Goal: Information Seeking & Learning: Learn about a topic

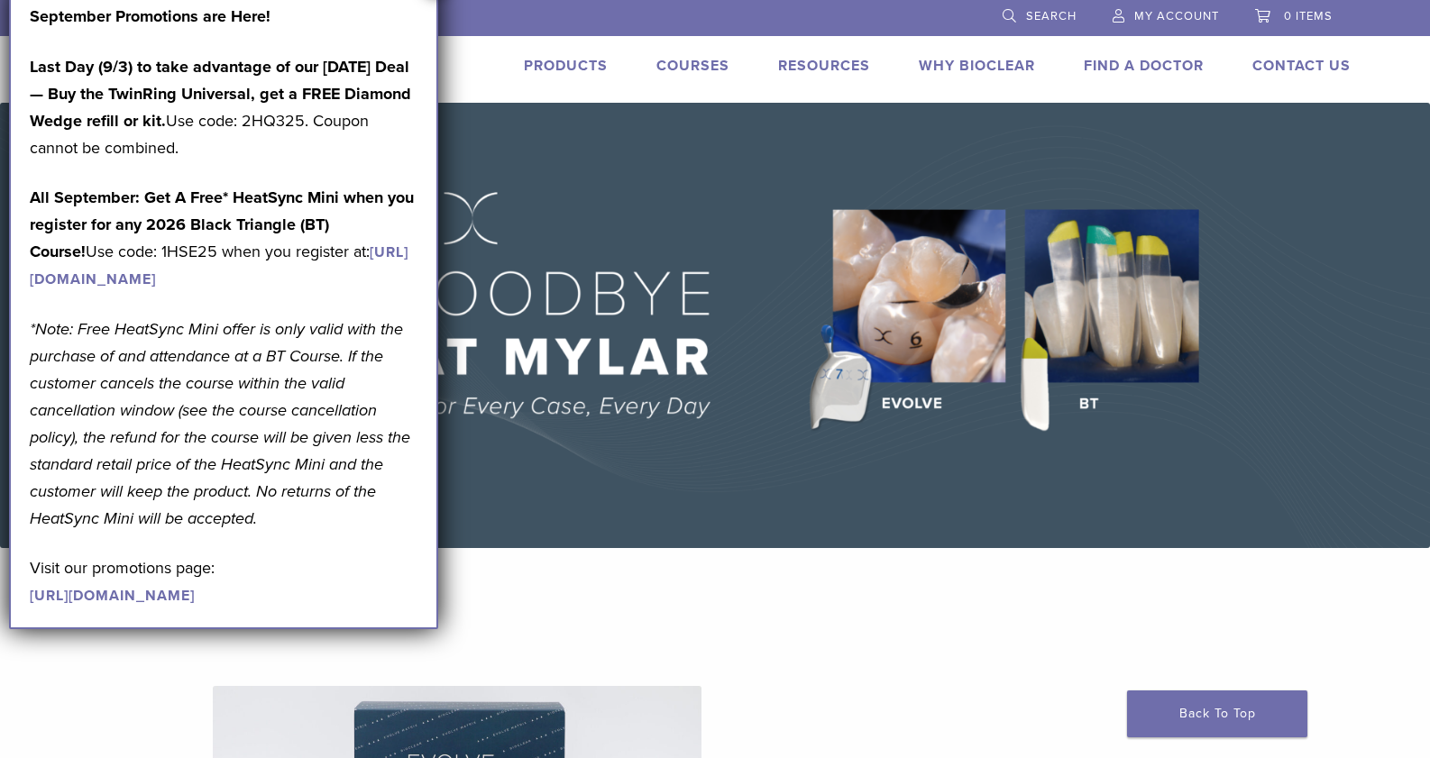
click at [457, 95] on div "US 1.855.712.5327 Search My Account 0 items Cart No products in the cart. Back …" at bounding box center [715, 51] width 1298 height 103
click at [399, 21] on p "September Promotions are Here!" at bounding box center [224, 16] width 388 height 27
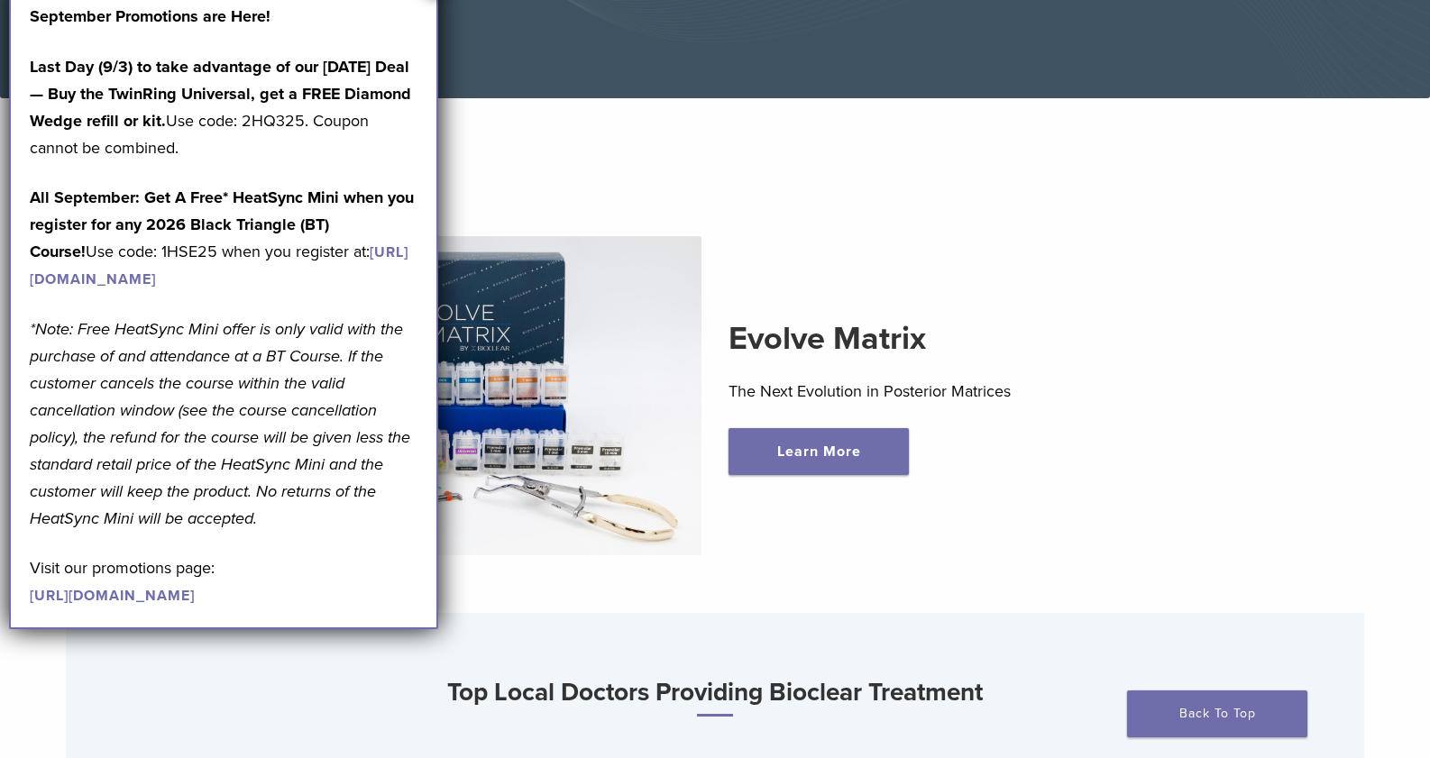
scroll to position [541, 0]
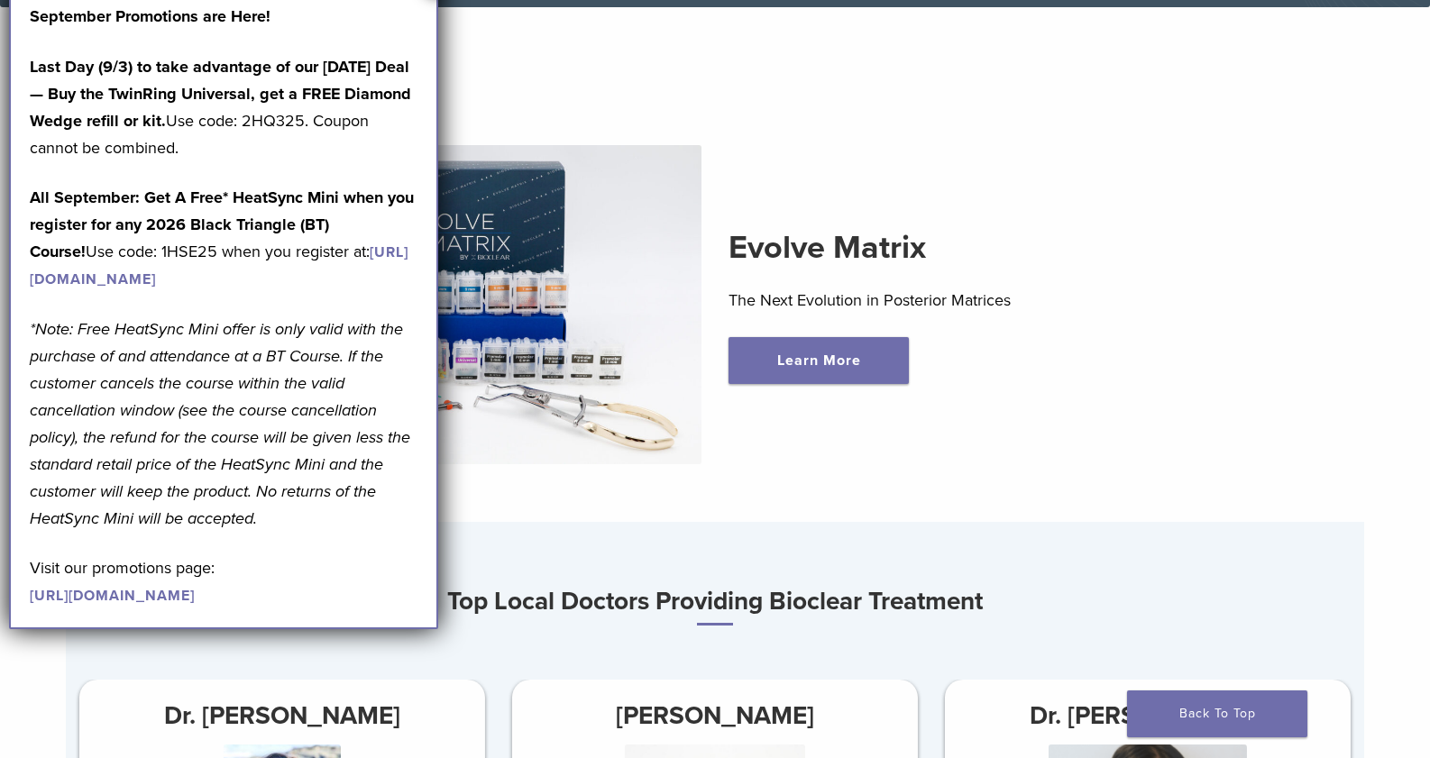
click at [139, 605] on link "https://pages.bioclearmatrix.com/Bioclear-Product-Promotion-Page" at bounding box center [112, 596] width 165 height 18
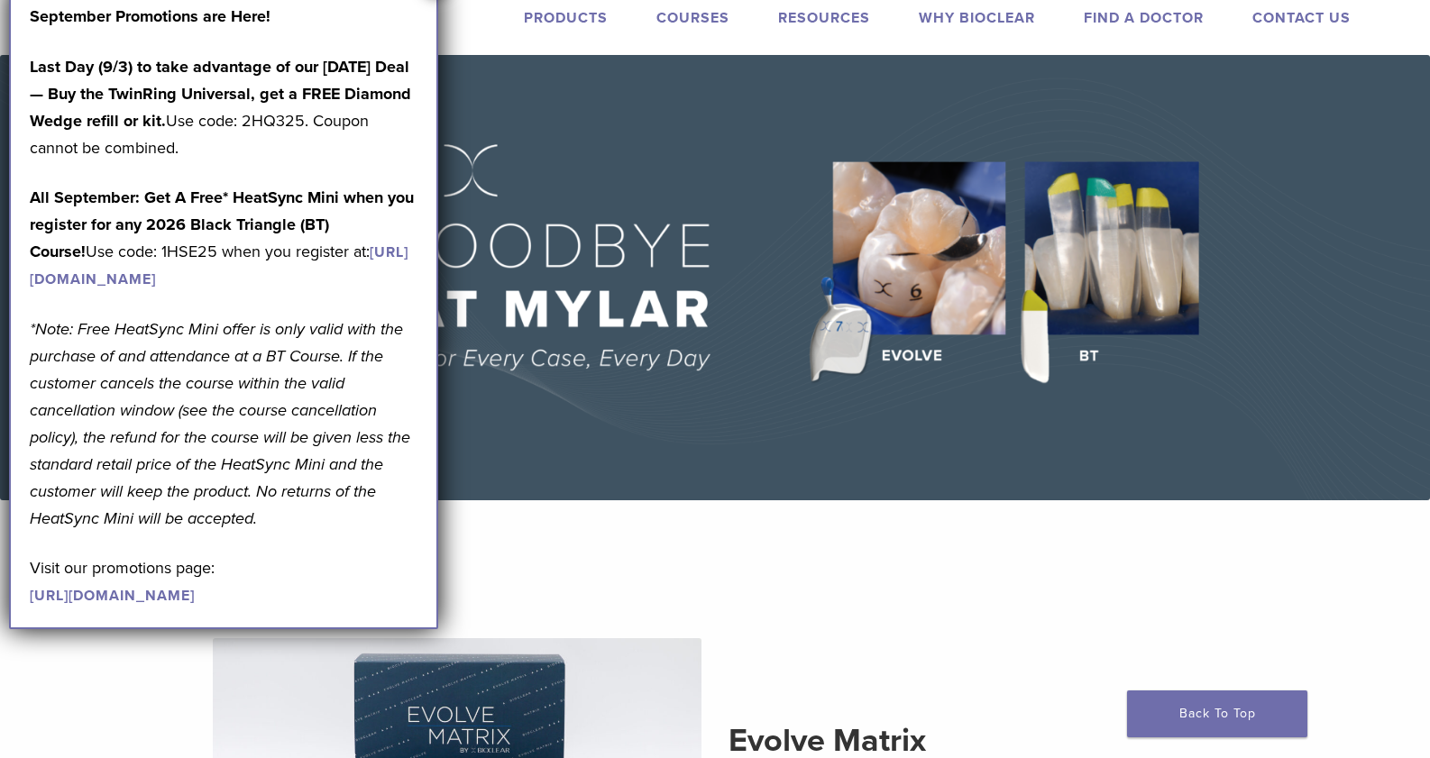
scroll to position [0, 0]
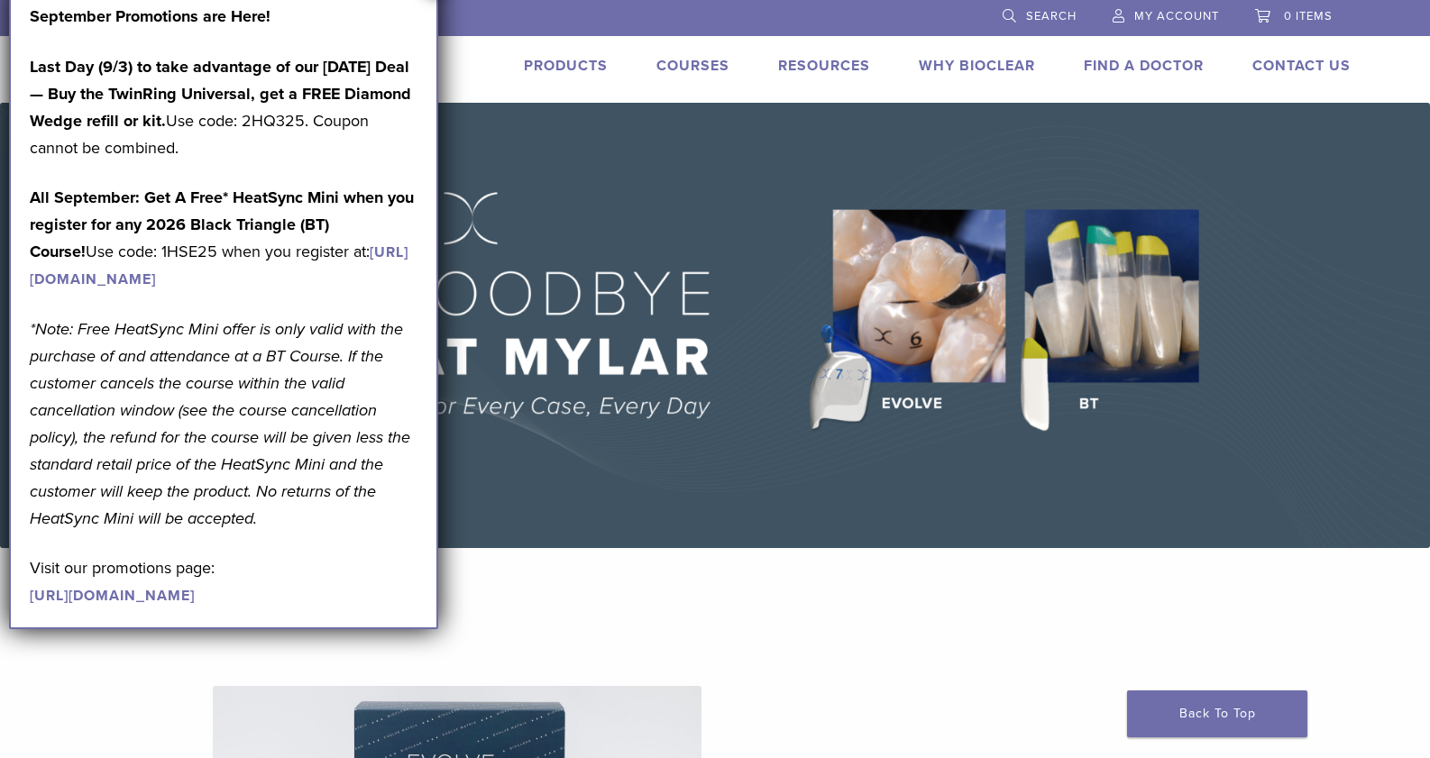
click at [532, 61] on link "Products" at bounding box center [566, 66] width 84 height 18
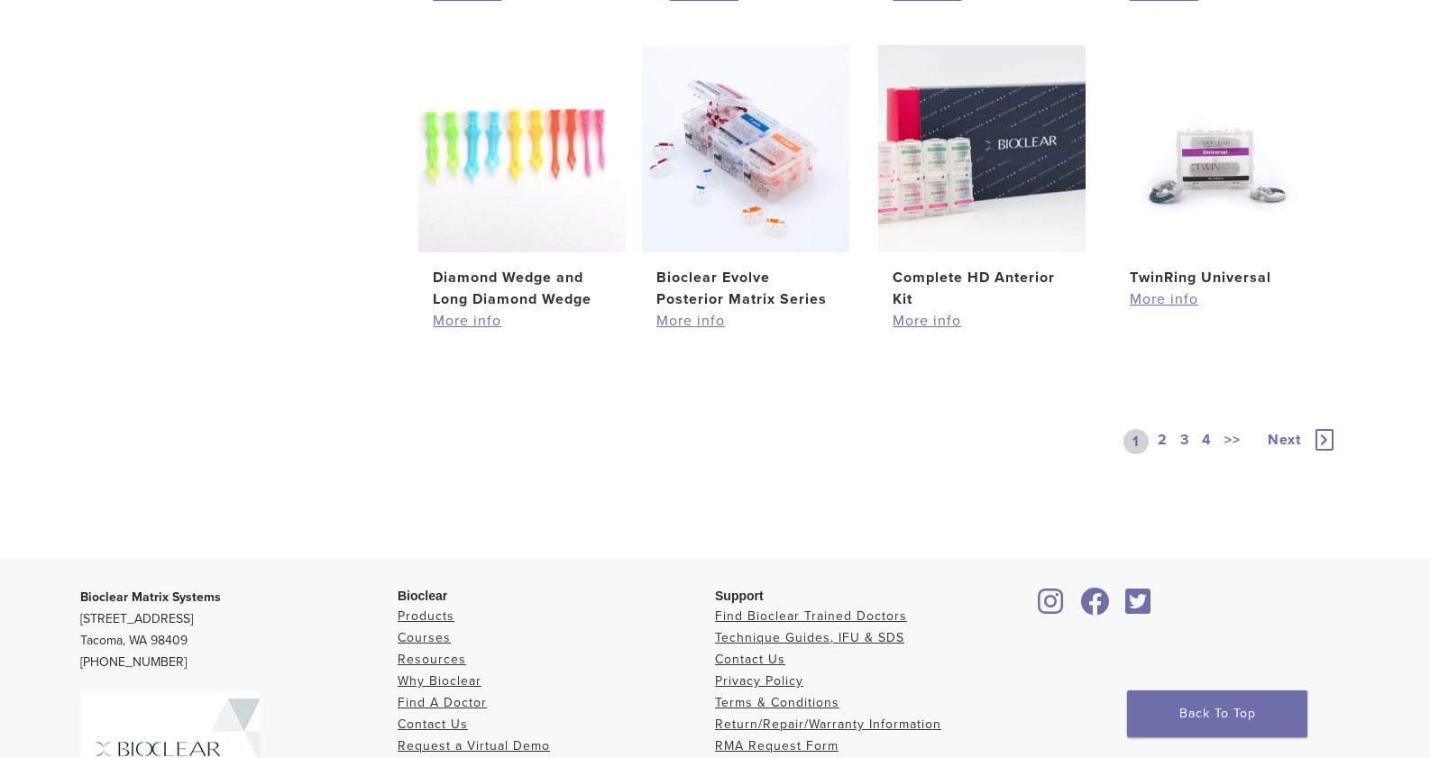
scroll to position [1353, 0]
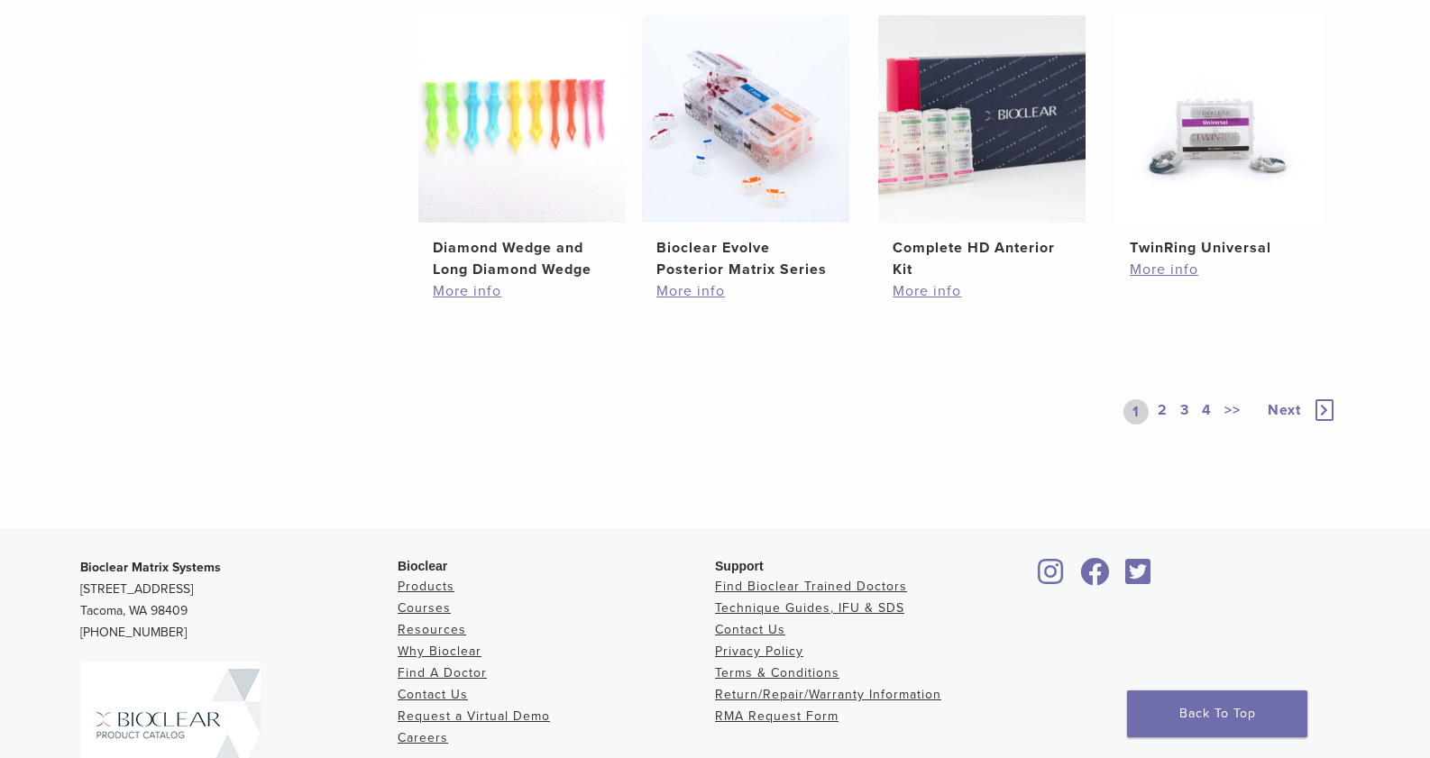
click at [1171, 425] on link "2" at bounding box center [1162, 411] width 17 height 25
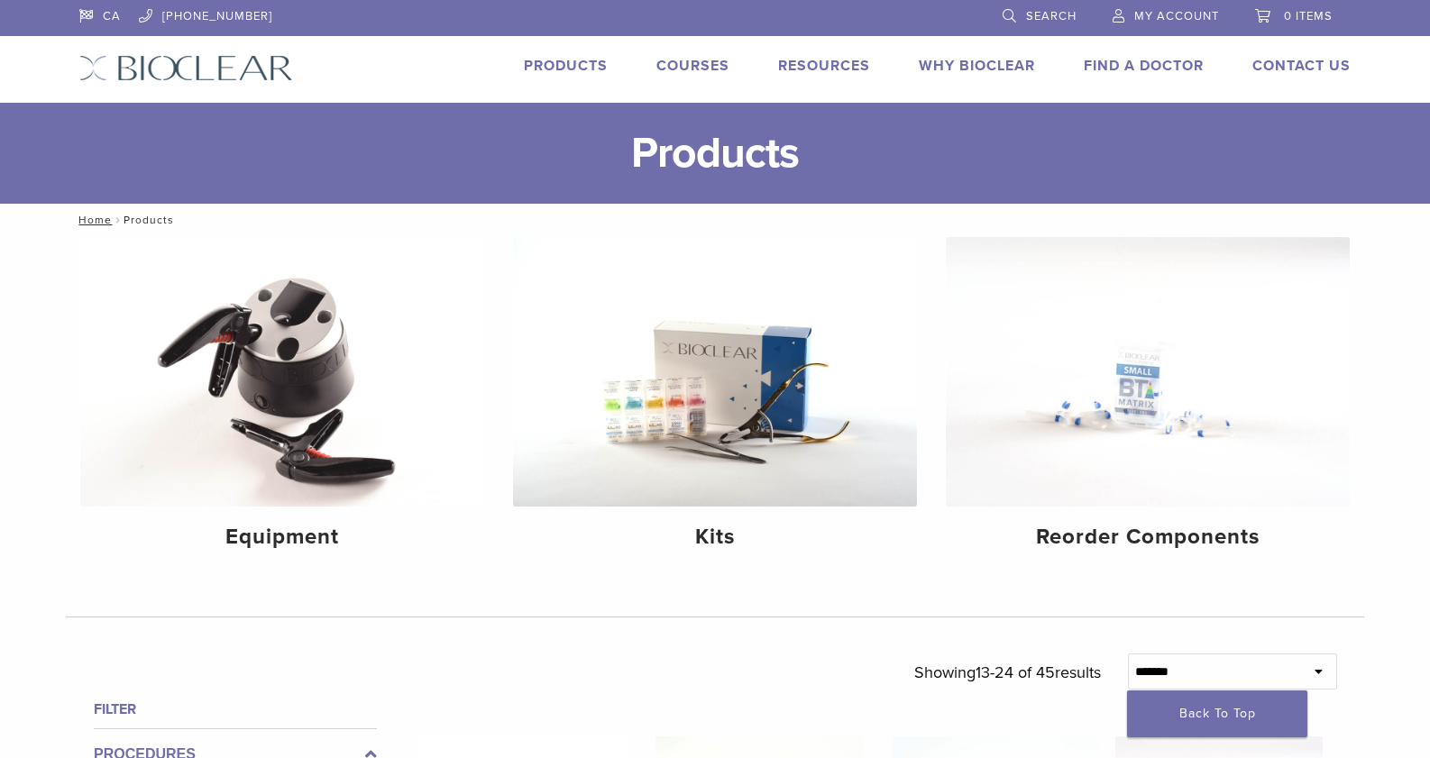
click at [994, 64] on link "Why Bioclear" at bounding box center [977, 66] width 116 height 18
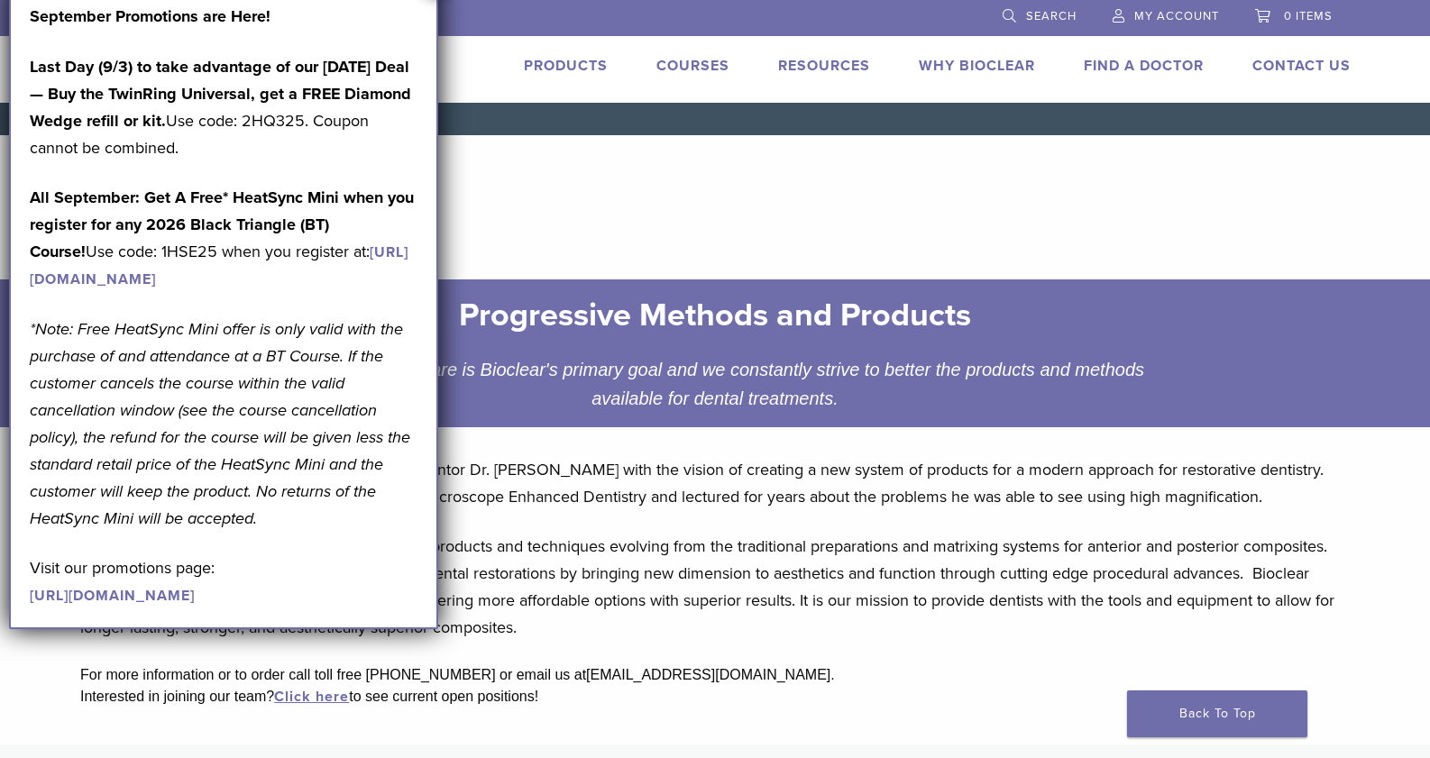
click at [371, 49] on div "September Promotions are Here! Last Day (9/3) to take advantage of our [DATE] D…" at bounding box center [224, 306] width 388 height 606
click at [423, 26] on div "September Promotions are Here! Last Day (9/3) to take advantage of our Labor Da…" at bounding box center [223, 305] width 429 height 647
click at [642, 265] on header "Why Bioclear" at bounding box center [715, 200] width 1298 height 130
click at [408, 18] on p "September Promotions are Here!" at bounding box center [224, 16] width 388 height 27
click at [25, 7] on div "September Promotions are Here! Last Day (9/3) to take advantage of our Labor Da…" at bounding box center [223, 305] width 429 height 647
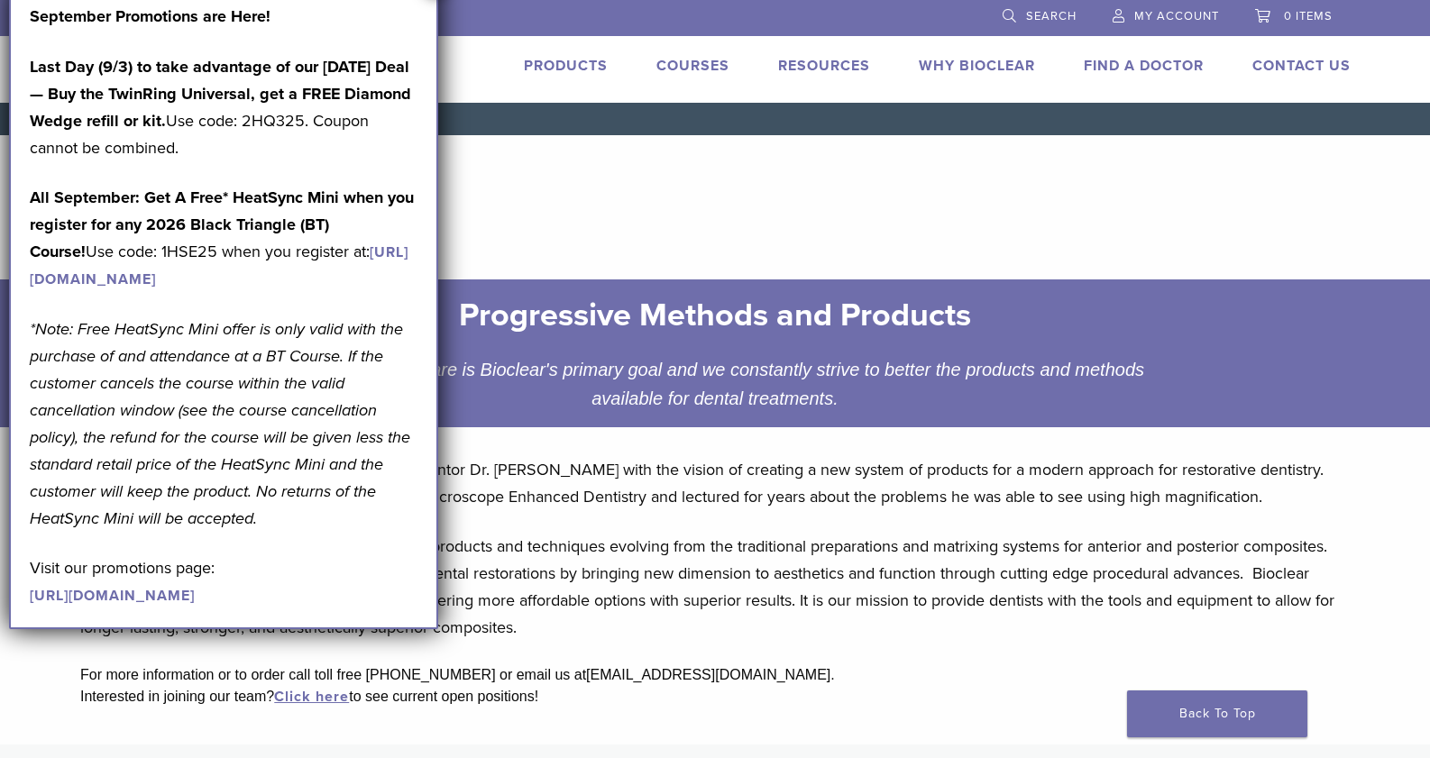
click at [317, 609] on div "September Promotions are Here! Last Day (9/3) to take advantage of our [DATE] D…" at bounding box center [224, 306] width 388 height 606
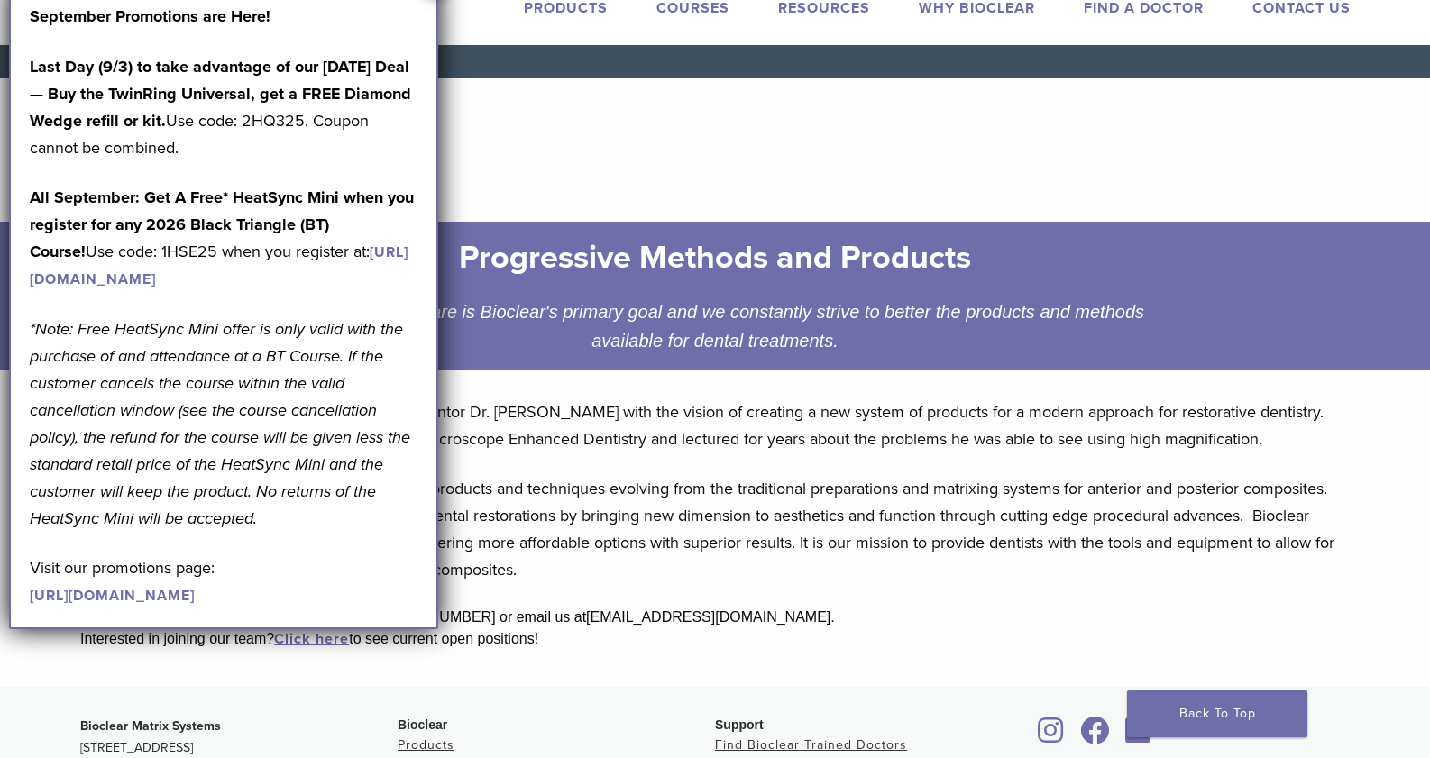
scroll to position [90, 0]
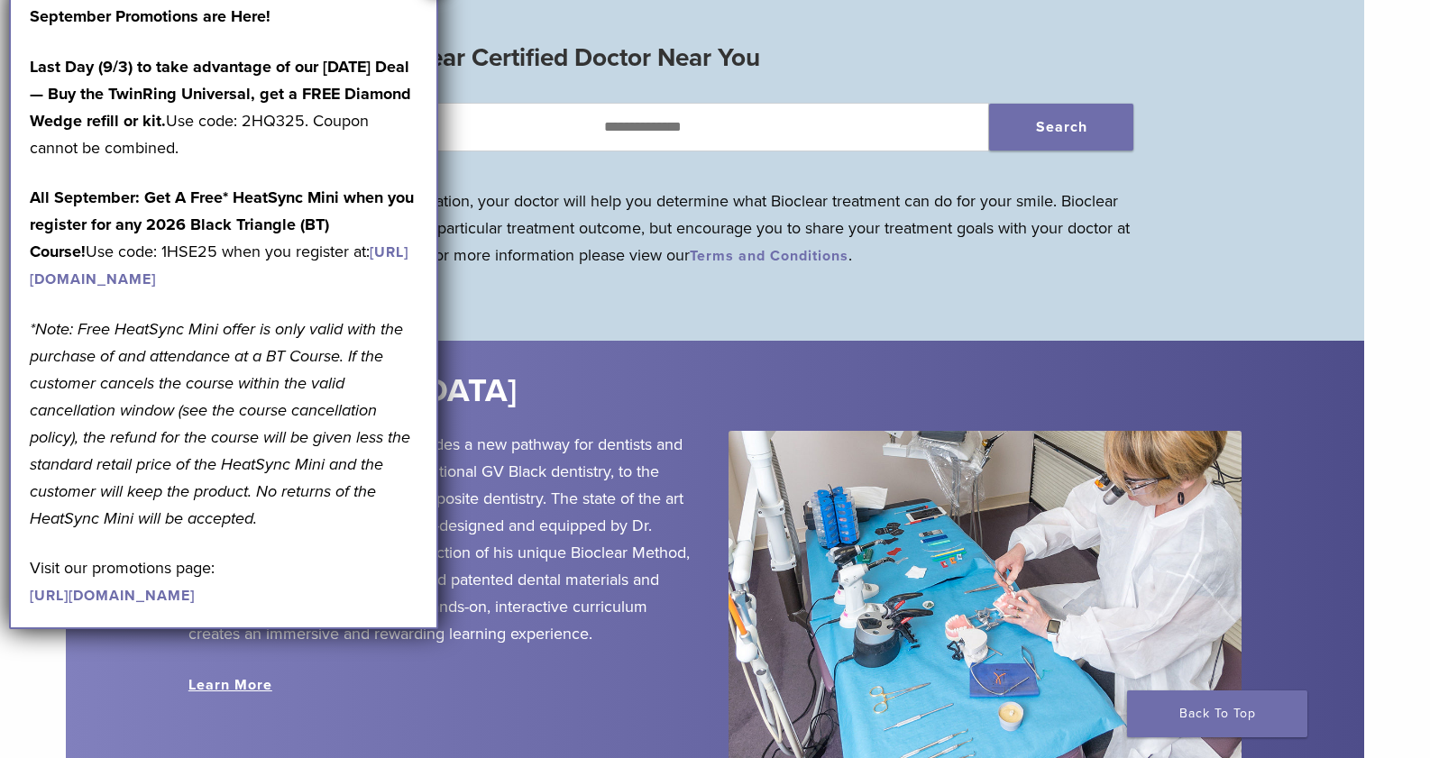
scroll to position [1262, 0]
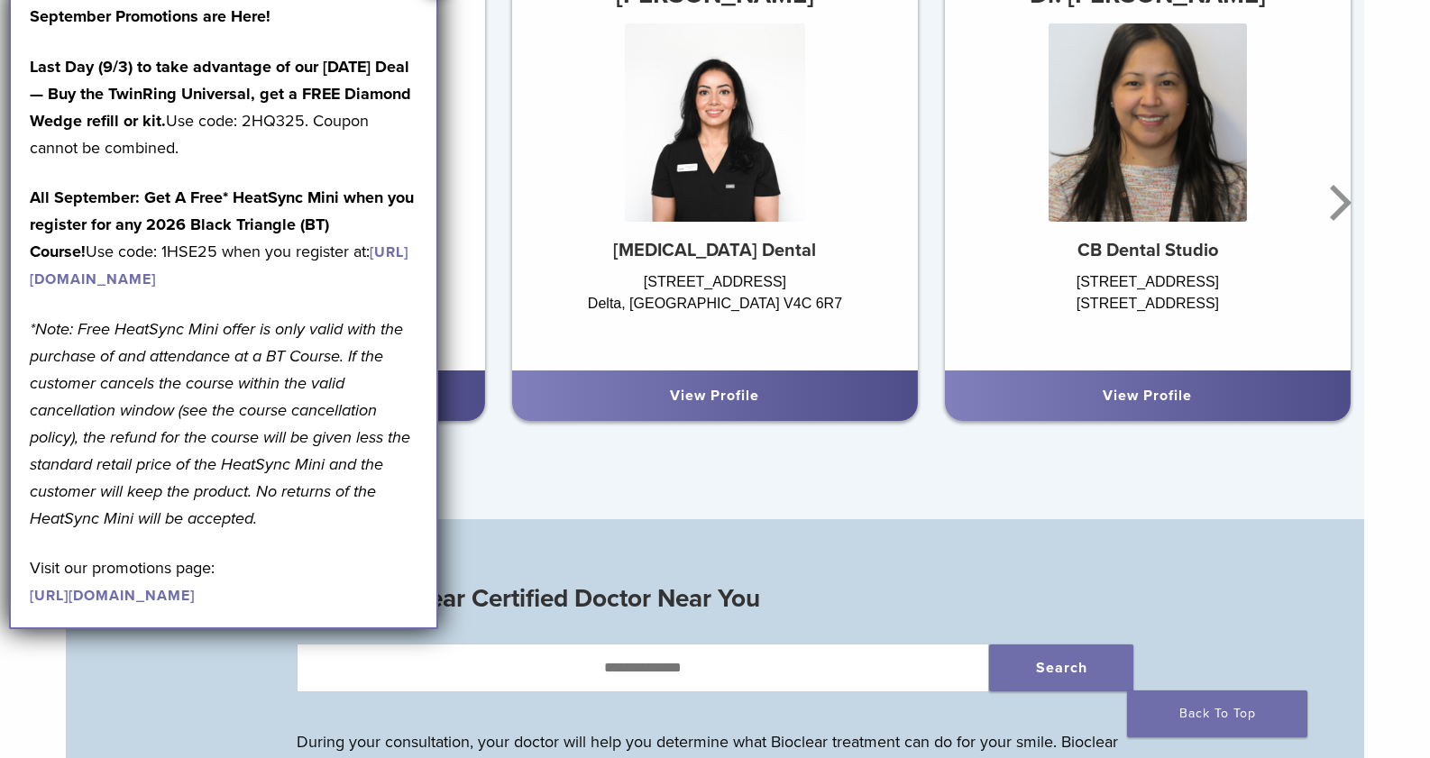
click at [448, 353] on div "[STREET_ADDRESS]" at bounding box center [282, 311] width 406 height 81
click at [454, 421] on div "View Profile" at bounding box center [282, 396] width 406 height 50
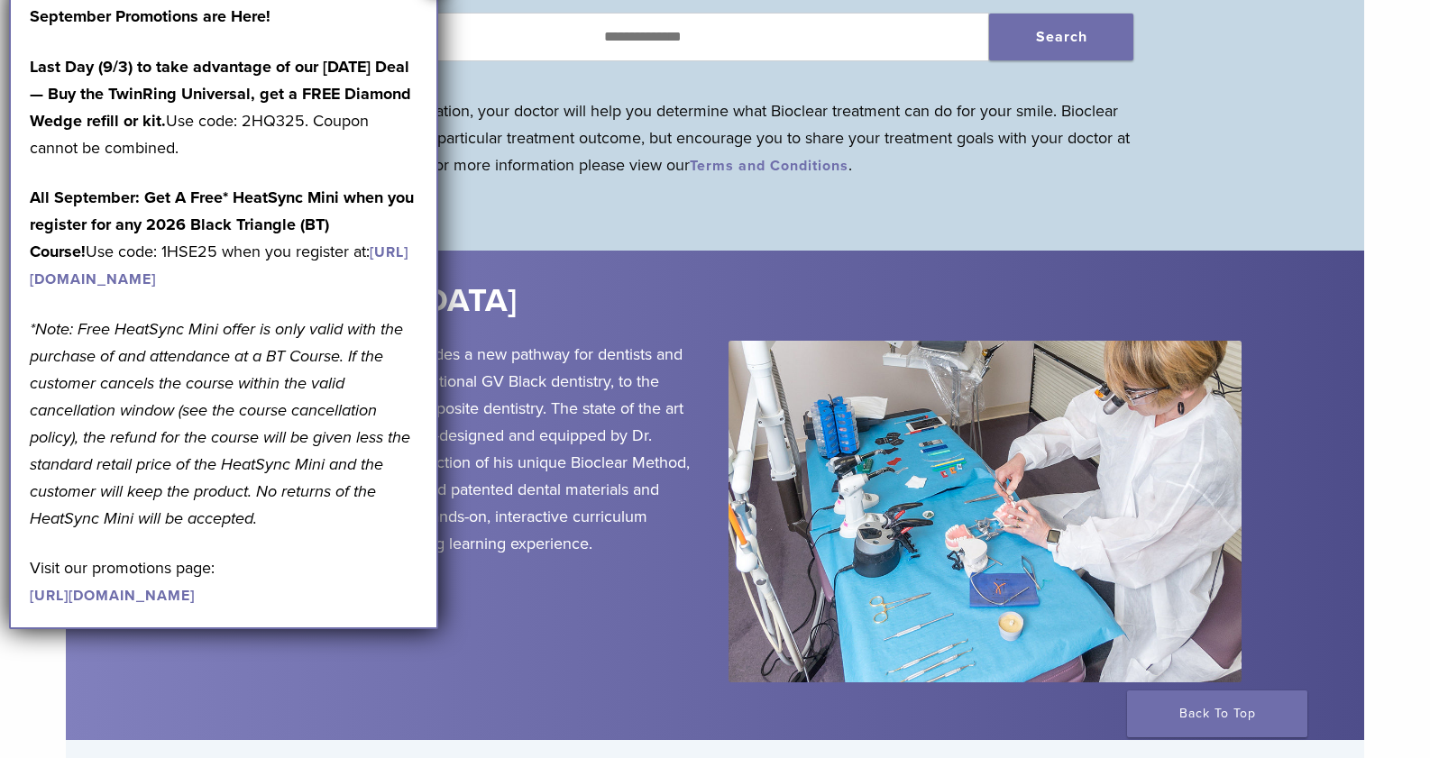
scroll to position [2254, 0]
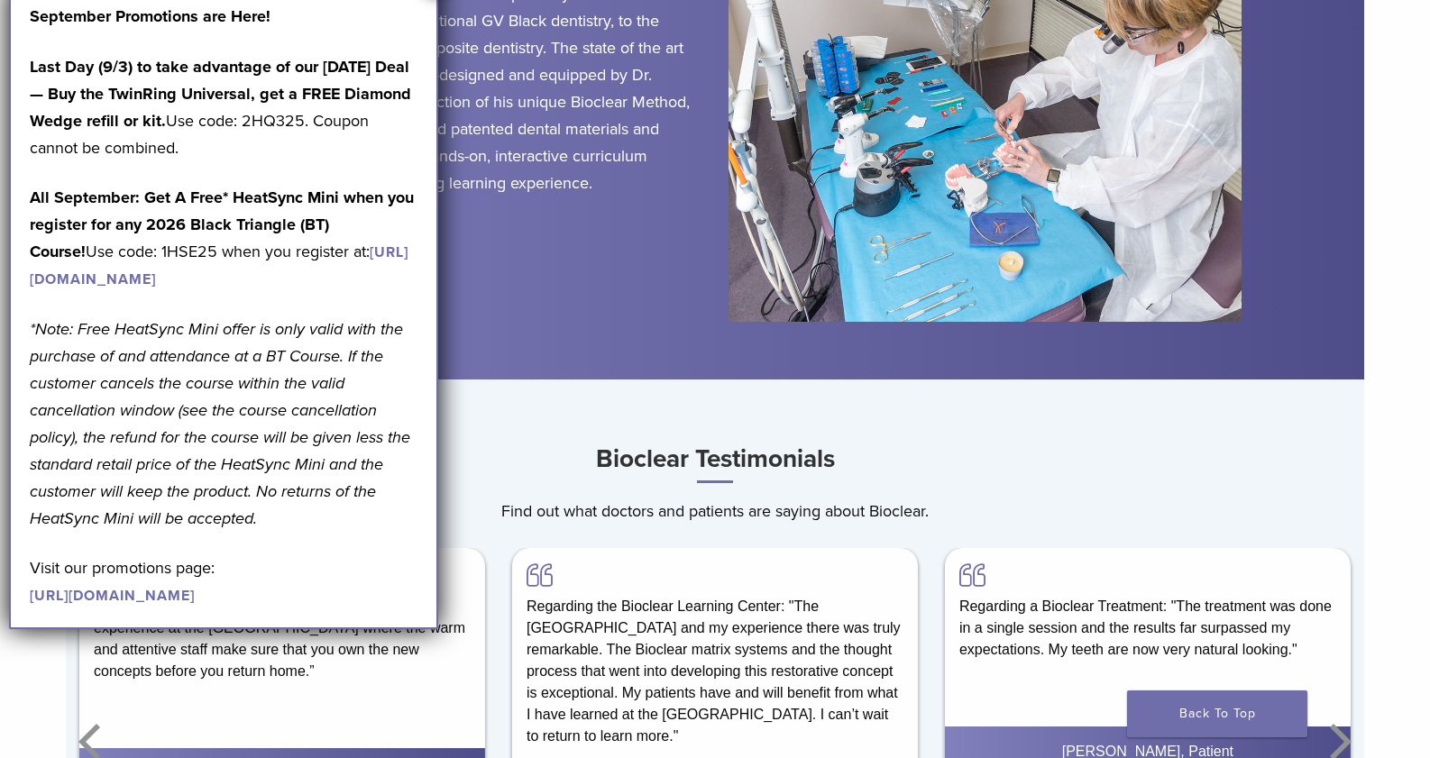
click at [195, 605] on link "[URL][DOMAIN_NAME]" at bounding box center [112, 596] width 165 height 18
